Goal: Information Seeking & Learning: Learn about a topic

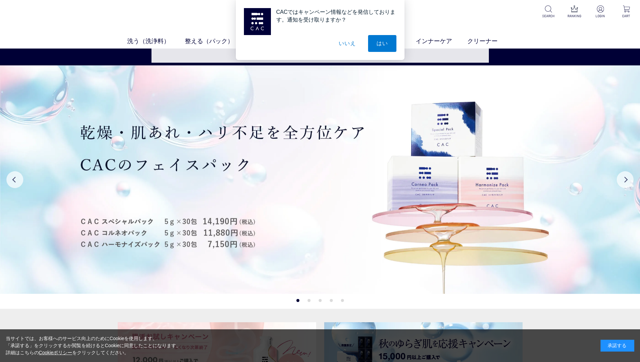
click at [348, 39] on button "いいえ" at bounding box center [347, 43] width 34 height 17
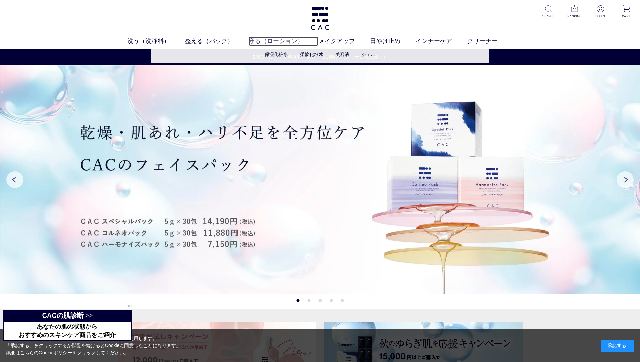
click at [283, 45] on link "守る（ローション）" at bounding box center [284, 41] width 70 height 9
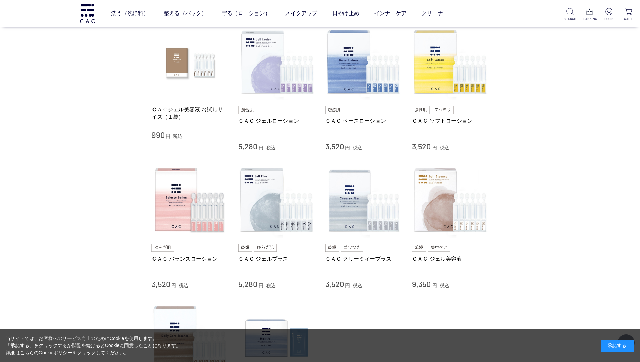
scroll to position [135, 0]
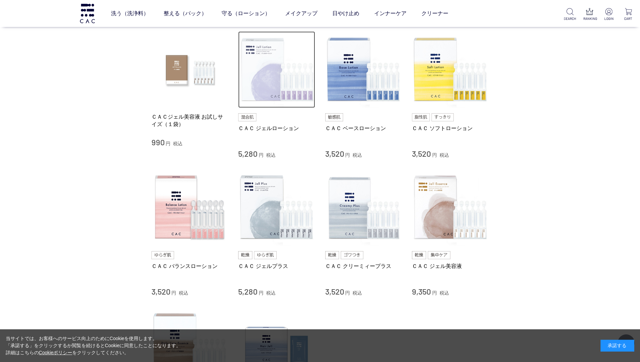
click at [257, 74] on img at bounding box center [276, 69] width 77 height 77
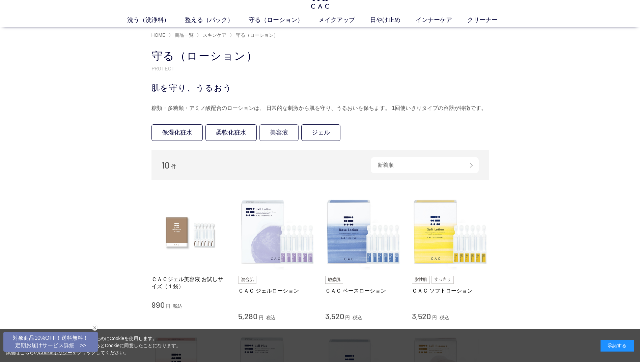
scroll to position [101, 0]
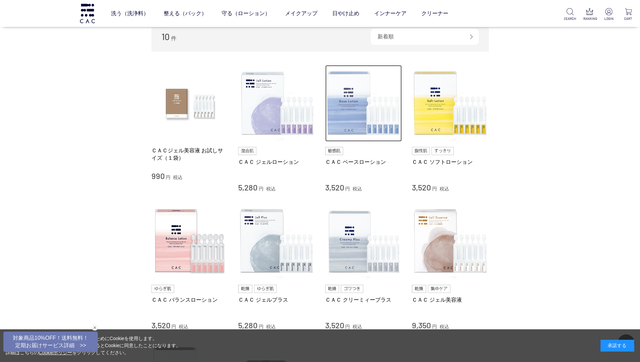
click at [362, 127] on img at bounding box center [363, 103] width 77 height 77
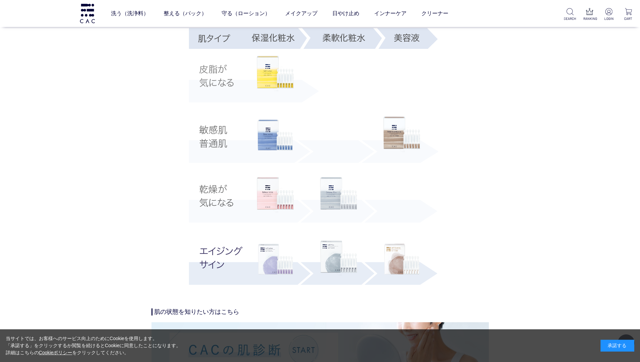
scroll to position [1215, 0]
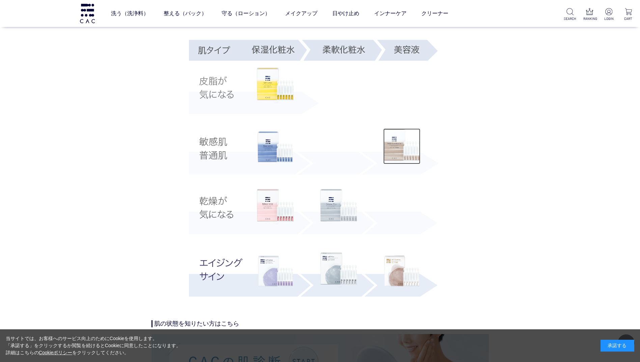
click at [409, 156] on img at bounding box center [401, 147] width 37 height 36
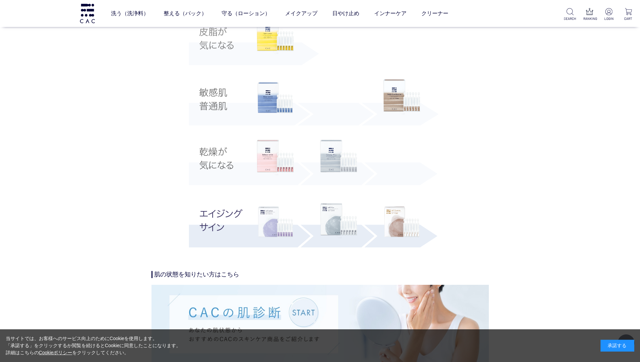
scroll to position [1316, 0]
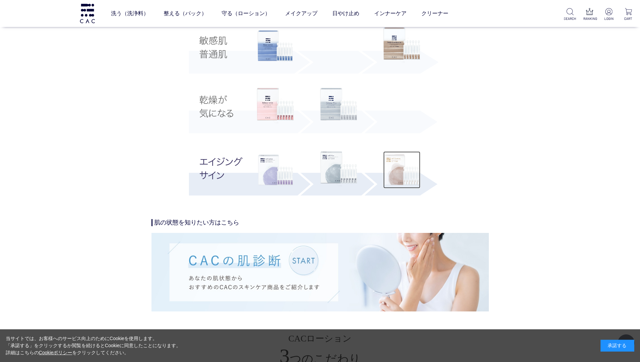
click at [397, 171] on img at bounding box center [401, 170] width 37 height 37
click at [336, 112] on img at bounding box center [338, 106] width 37 height 36
click at [336, 173] on img at bounding box center [338, 170] width 37 height 36
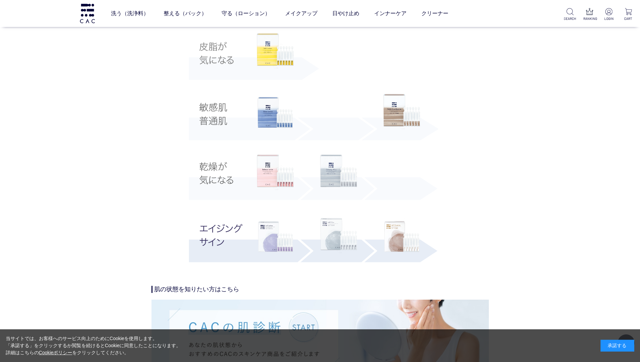
scroll to position [1282, 0]
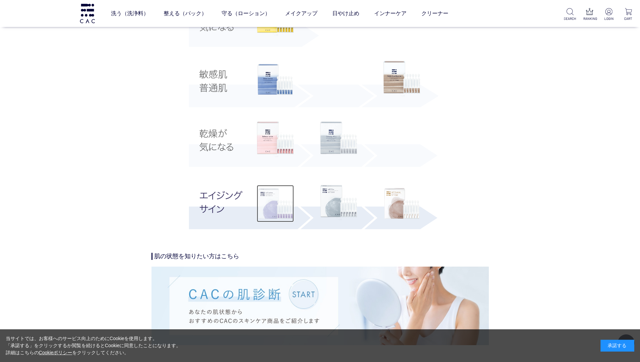
click at [276, 209] on img at bounding box center [275, 203] width 37 height 37
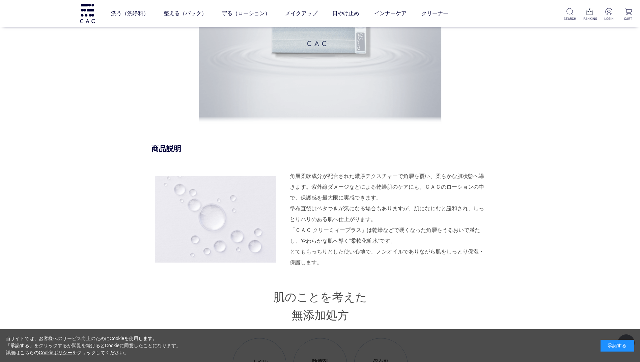
scroll to position [574, 0]
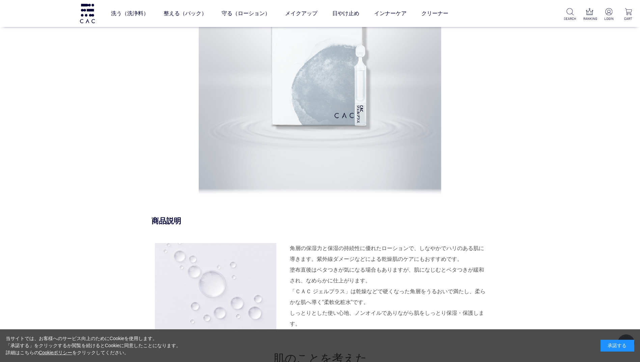
scroll to position [574, 0]
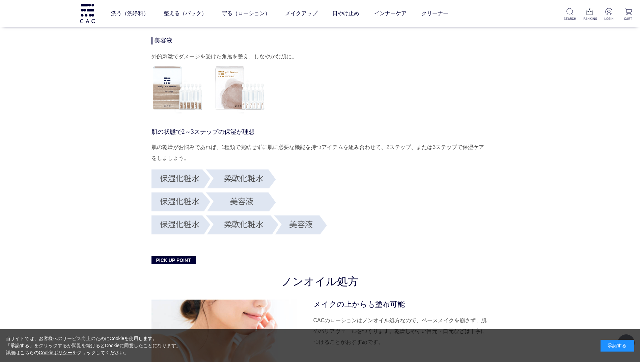
scroll to position [2261, 0]
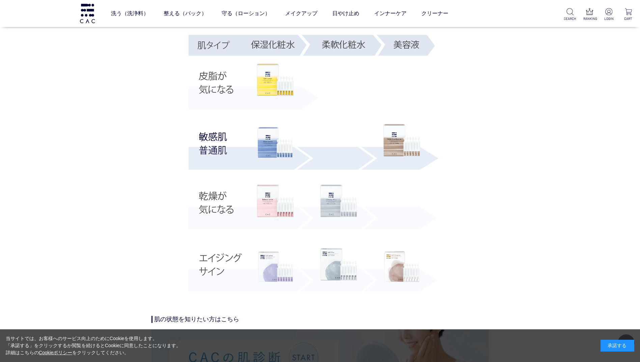
scroll to position [1316, 0]
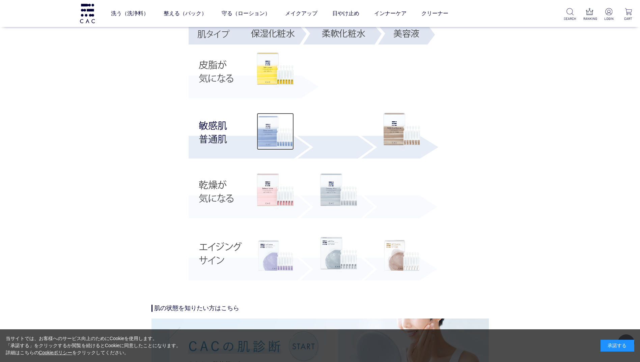
click at [273, 140] on img at bounding box center [275, 131] width 37 height 37
click at [270, 260] on img at bounding box center [275, 255] width 37 height 37
click at [278, 263] on img at bounding box center [275, 255] width 37 height 37
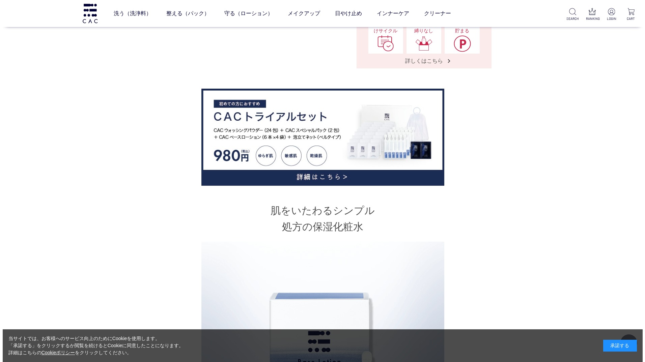
scroll to position [169, 0]
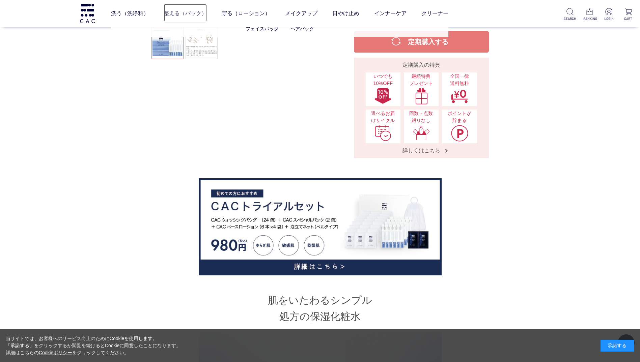
click at [167, 10] on link "整える（パック）" at bounding box center [185, 13] width 43 height 19
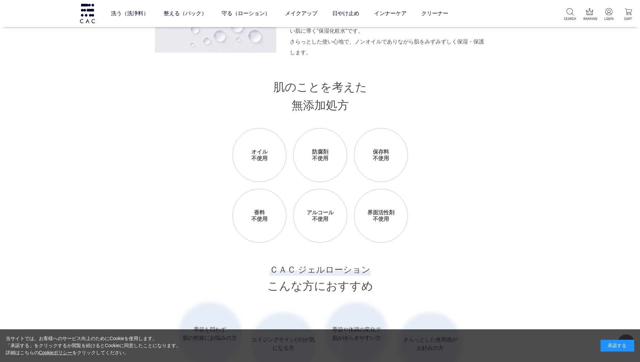
scroll to position [810, 0]
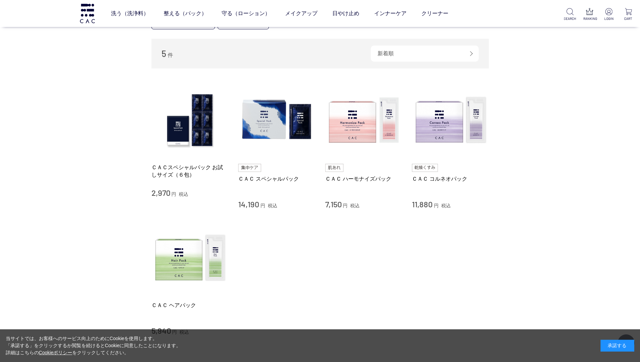
scroll to position [101, 0]
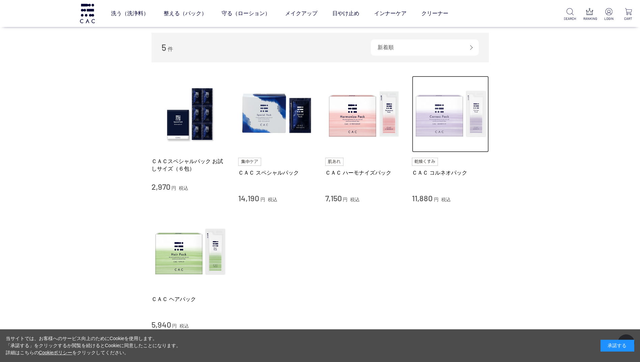
click at [439, 131] on img at bounding box center [450, 114] width 77 height 77
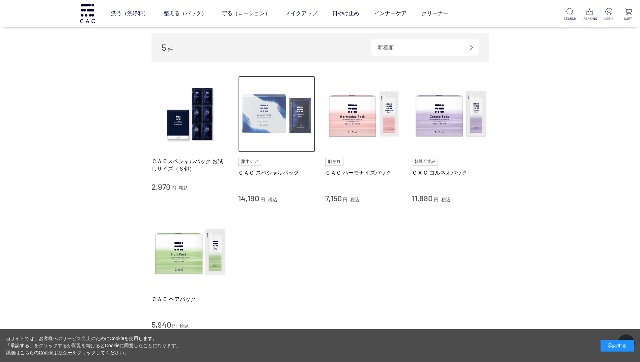
click at [260, 120] on img at bounding box center [276, 114] width 77 height 77
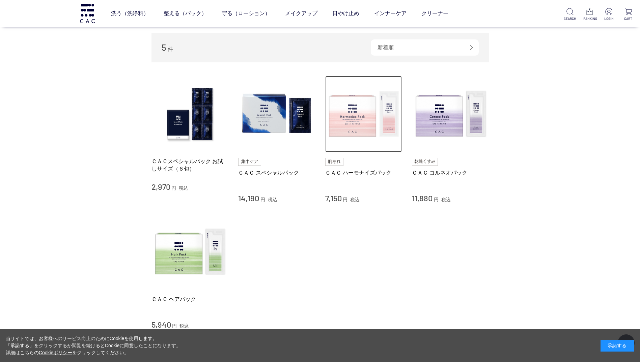
click at [332, 104] on img at bounding box center [363, 114] width 77 height 77
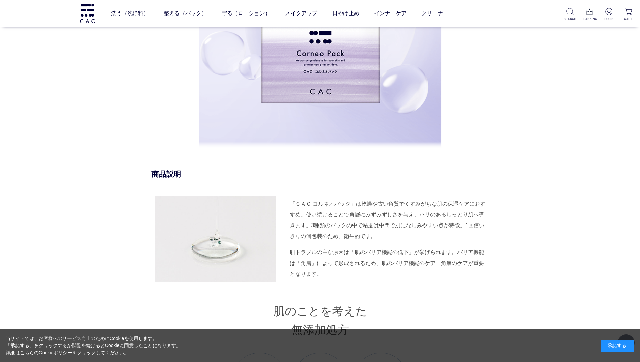
scroll to position [574, 0]
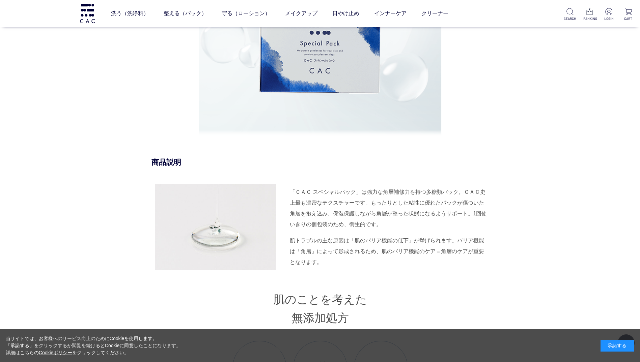
scroll to position [776, 0]
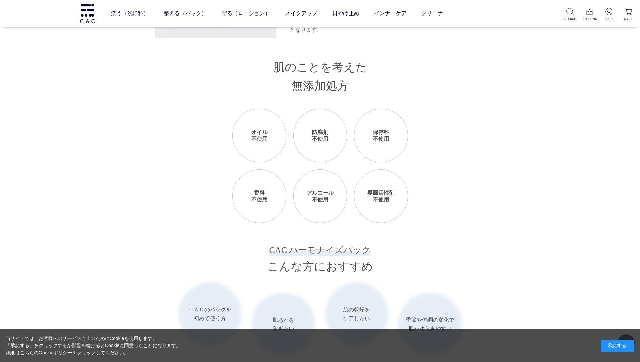
scroll to position [776, 0]
